Goal: Task Accomplishment & Management: Manage account settings

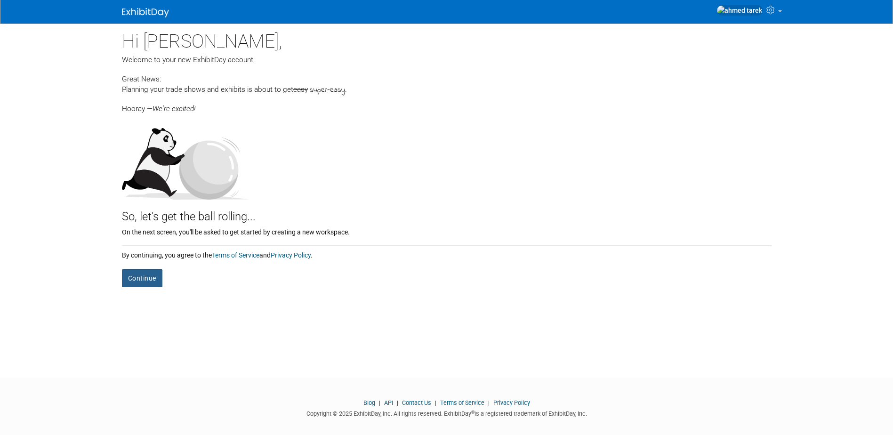
click at [145, 279] on button "Continue" at bounding box center [142, 278] width 40 height 18
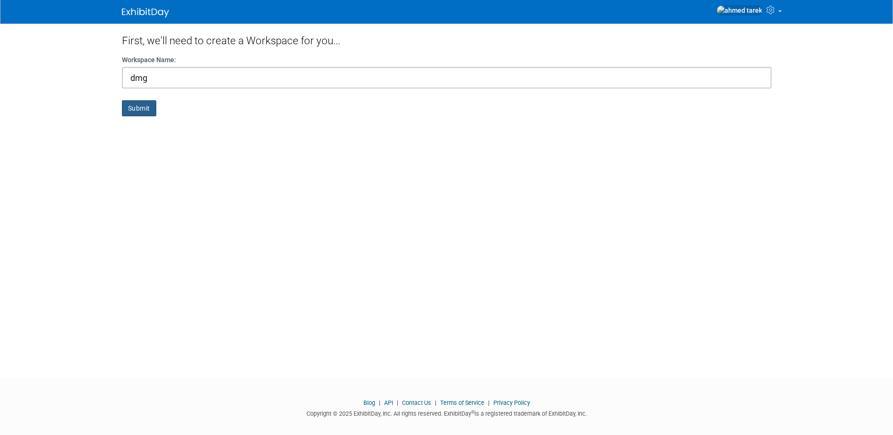
type input "dmg"
click at [129, 104] on button "Submit" at bounding box center [139, 108] width 34 height 16
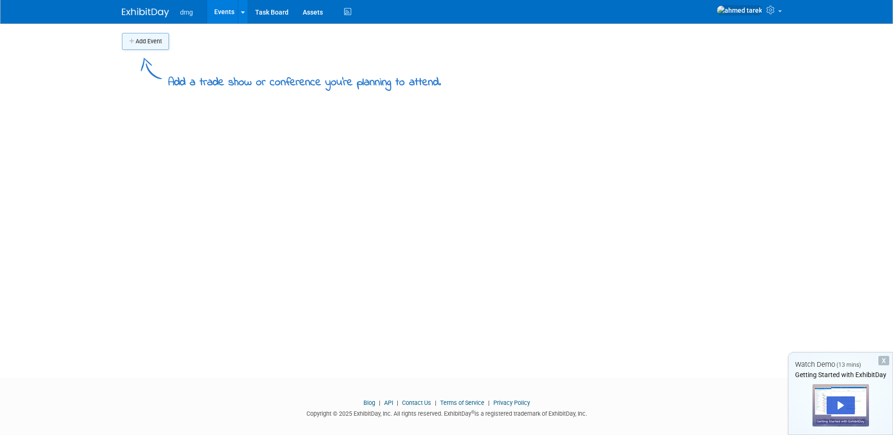
click at [153, 40] on button "Add Event" at bounding box center [145, 41] width 47 height 17
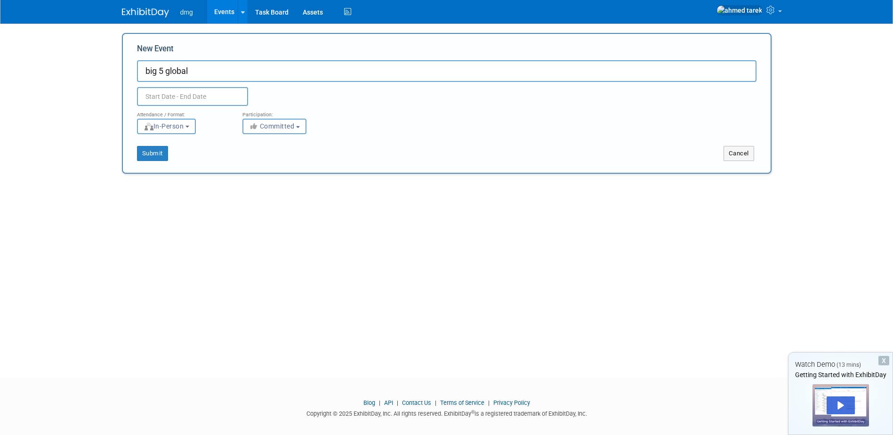
type input "big 5 global"
click at [180, 100] on input "text" at bounding box center [192, 96] width 111 height 19
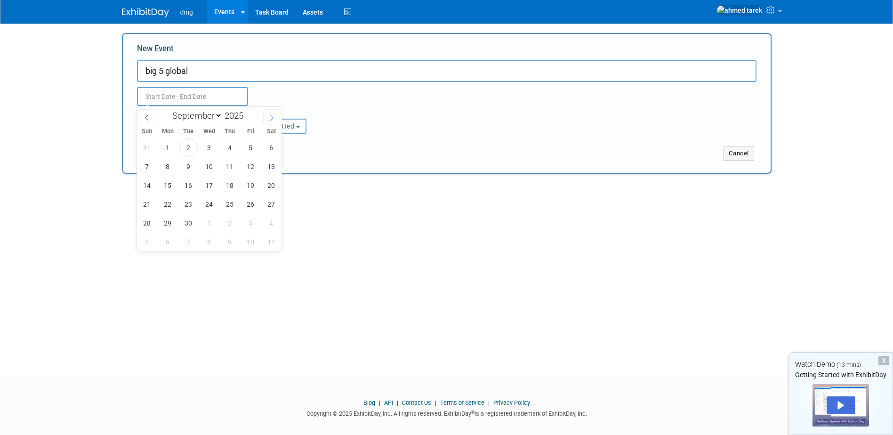
click at [266, 121] on span at bounding box center [271, 117] width 17 height 16
click at [146, 119] on icon at bounding box center [146, 117] width 3 height 6
select select "10"
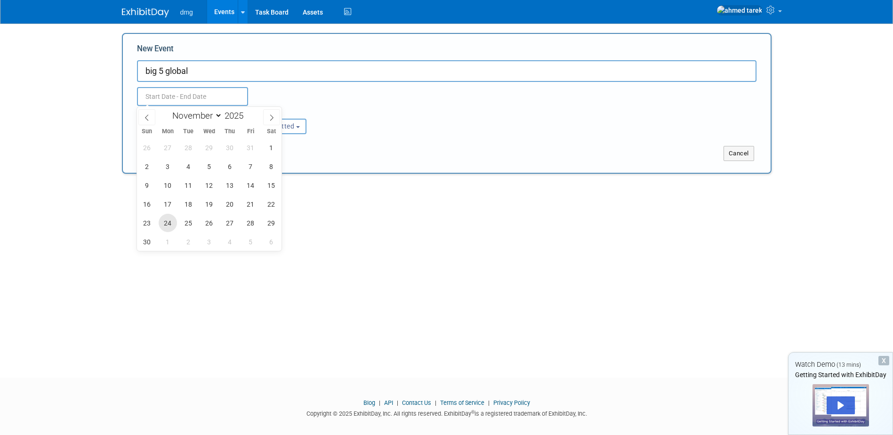
click at [169, 221] on span "24" at bounding box center [168, 223] width 18 height 18
type input "Nov 24, 2025 to Nov 24, 2025"
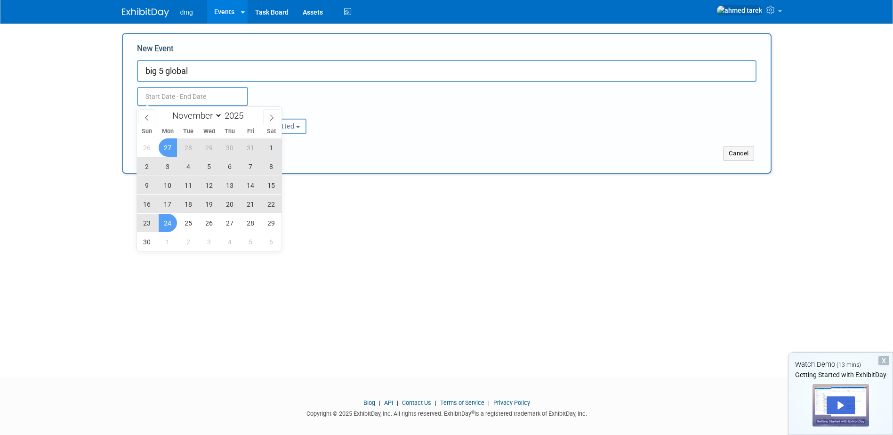
type input "Nov 24, 2025 to Nov 24, 2025"
click at [269, 94] on div "Nov 24, 2025 to Nov 24, 2025" at bounding box center [210, 96] width 160 height 19
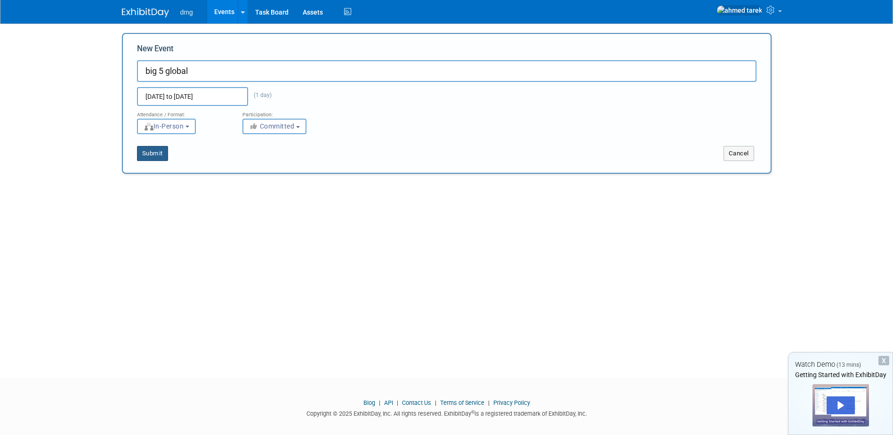
click at [149, 153] on button "Submit" at bounding box center [152, 153] width 31 height 15
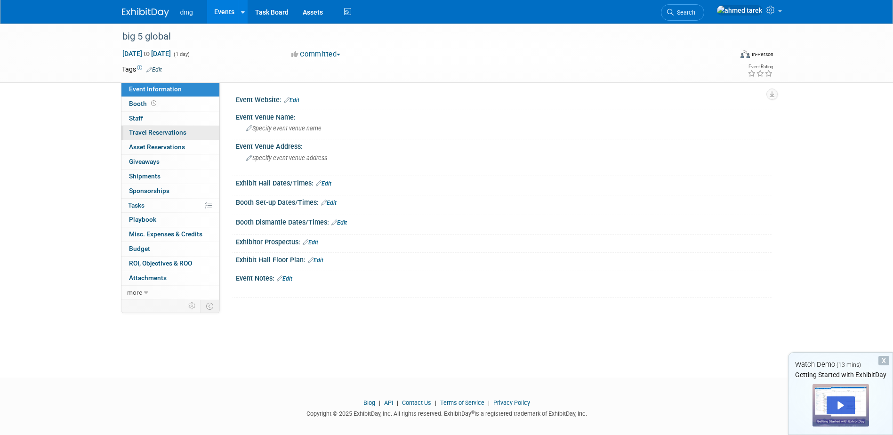
click at [167, 133] on span "Travel Reservations 0" at bounding box center [157, 133] width 57 height 8
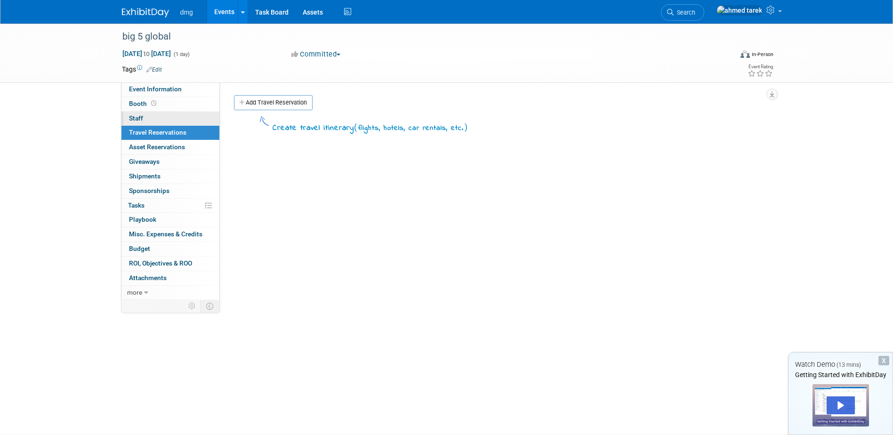
click at [135, 121] on span "Staff 0" at bounding box center [136, 118] width 14 height 8
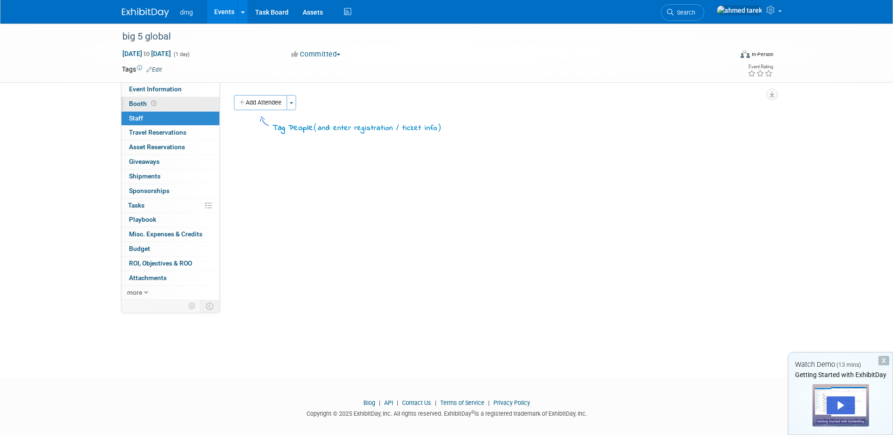
click at [134, 101] on span "Booth" at bounding box center [143, 104] width 29 height 8
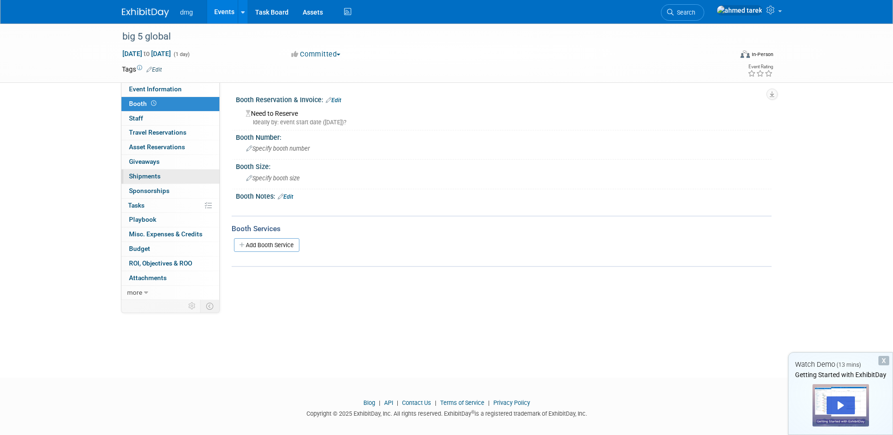
click at [149, 176] on span "Shipments 0" at bounding box center [145, 176] width 32 height 8
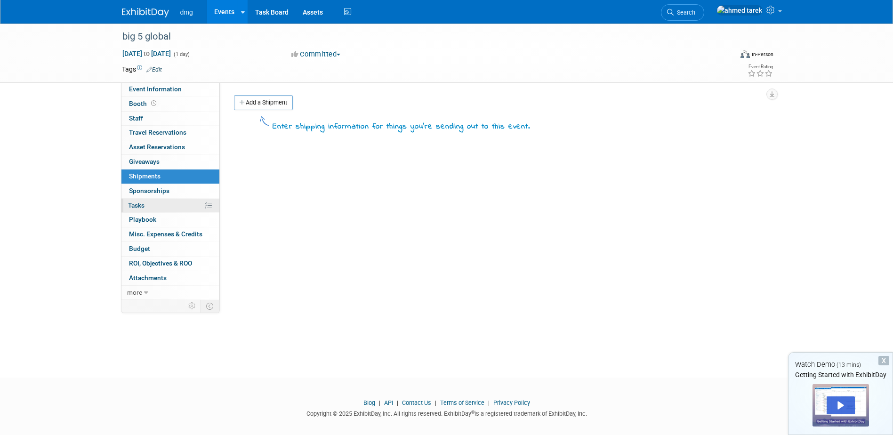
click at [157, 208] on link "0% Tasks 0%" at bounding box center [170, 206] width 98 height 14
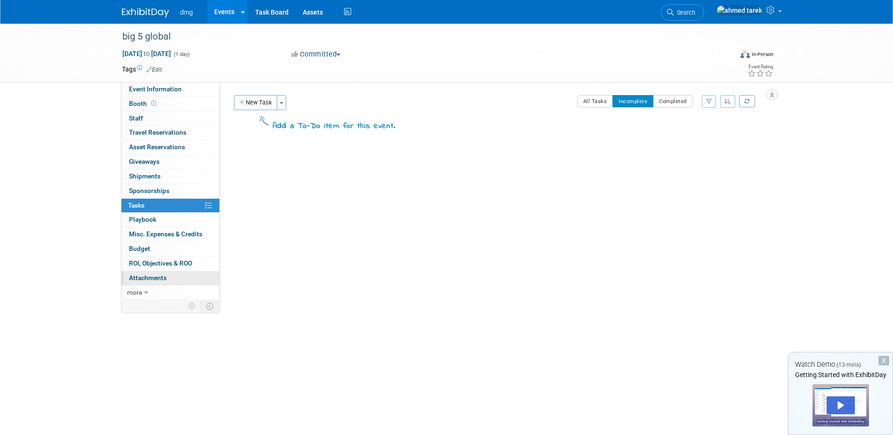
click at [161, 278] on span "Attachments 0" at bounding box center [148, 278] width 38 height 8
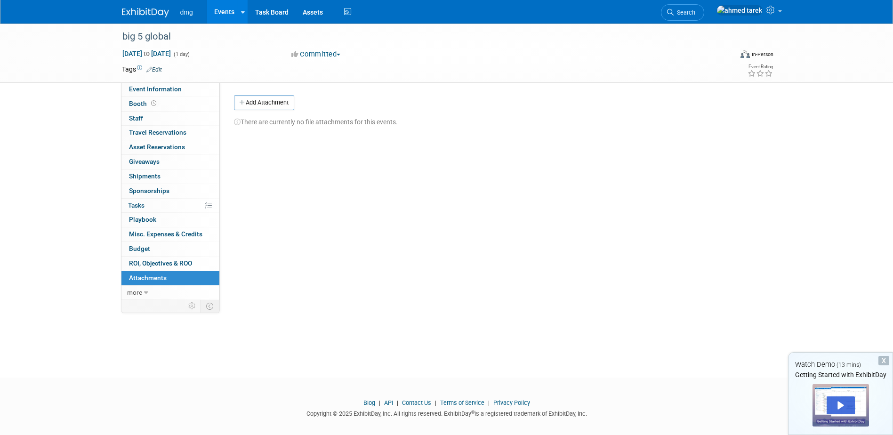
click at [306, 24] on div "dmg Events Add Event Bulk Upload Events Shareable Event Boards Recently Viewed …" at bounding box center [446, 12] width 893 height 24
click at [299, 14] on link "Assets" at bounding box center [313, 12] width 34 height 24
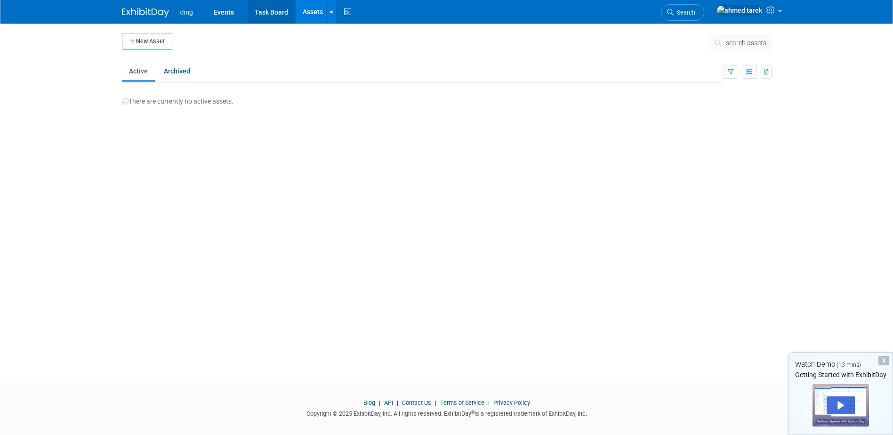
click at [264, 12] on link "Task Board" at bounding box center [272, 12] width 48 height 24
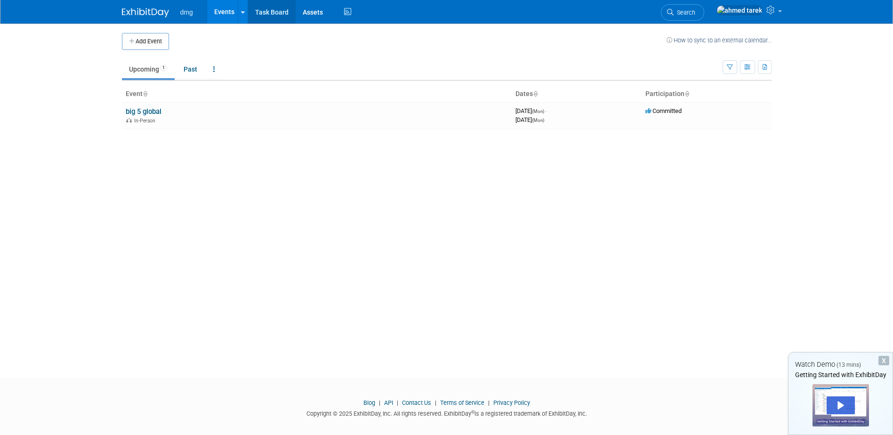
click at [274, 11] on link "Task Board" at bounding box center [272, 12] width 48 height 24
